Goal: Transaction & Acquisition: Purchase product/service

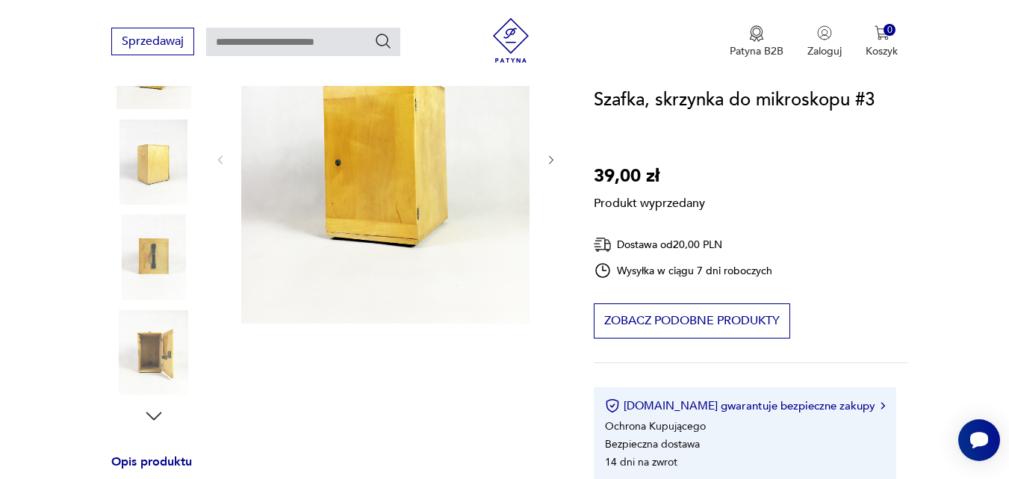
scroll to position [224, 0]
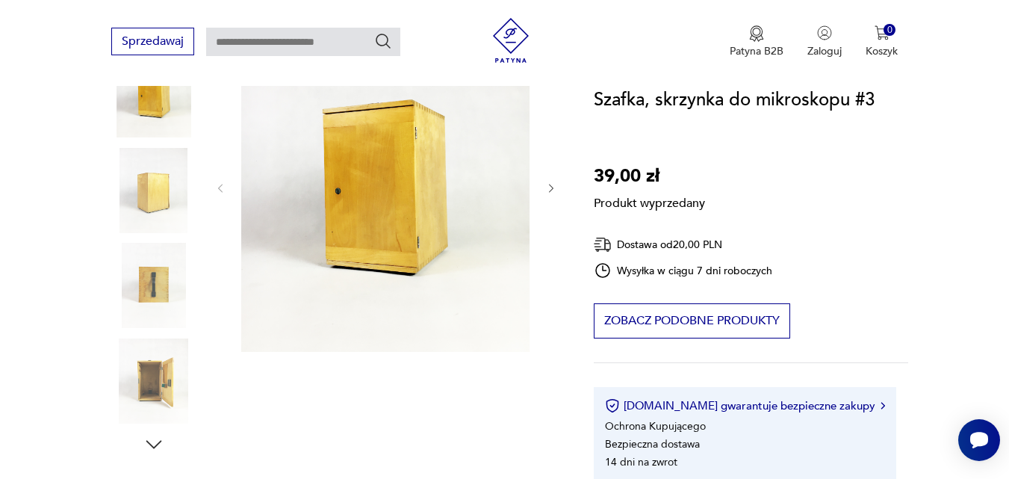
click at [152, 378] on div "Produkt wyprzedany Opis produktu Szafka, skrzynka do mikroskopu Kompaktowa, ust…" at bounding box center [334, 468] width 447 height 892
